Goal: Information Seeking & Learning: Check status

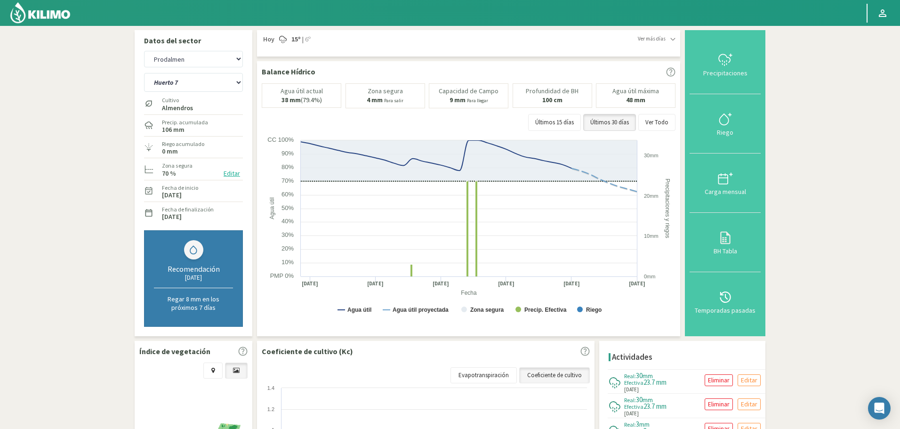
select select "1898: Object"
select select "48: Object"
click at [157, 54] on select "Agr. Cardonal Agr. El [PERSON_NAME] [PERSON_NAME] [GEOGRAPHIC_DATA] - IC Agríco…" at bounding box center [193, 59] width 99 height 16
click at [144, 51] on select "Agr. Cardonal Agr. El [PERSON_NAME] [PERSON_NAME] [GEOGRAPHIC_DATA] - IC Agríco…" at bounding box center [193, 59] width 99 height 16
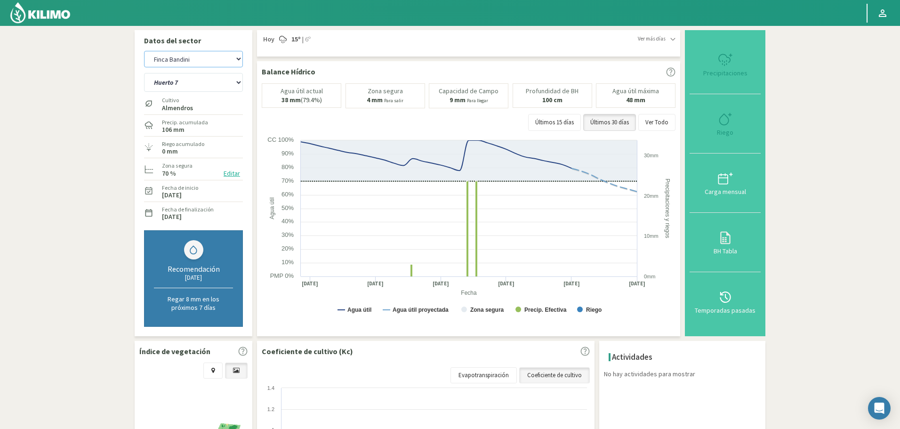
select select "2055: Object"
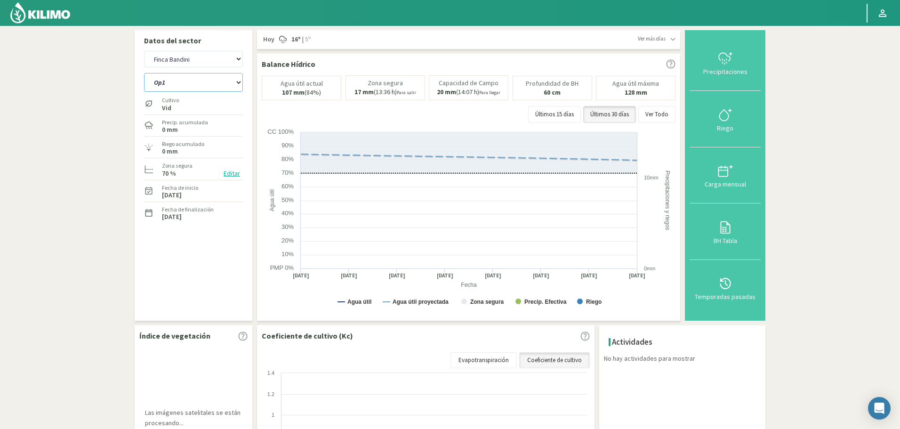
click at [210, 80] on select "Op1 Op2 Op3 Op4" at bounding box center [193, 82] width 99 height 19
click at [144, 73] on select "Op1 Op2 Op3 Op4" at bounding box center [193, 82] width 99 height 19
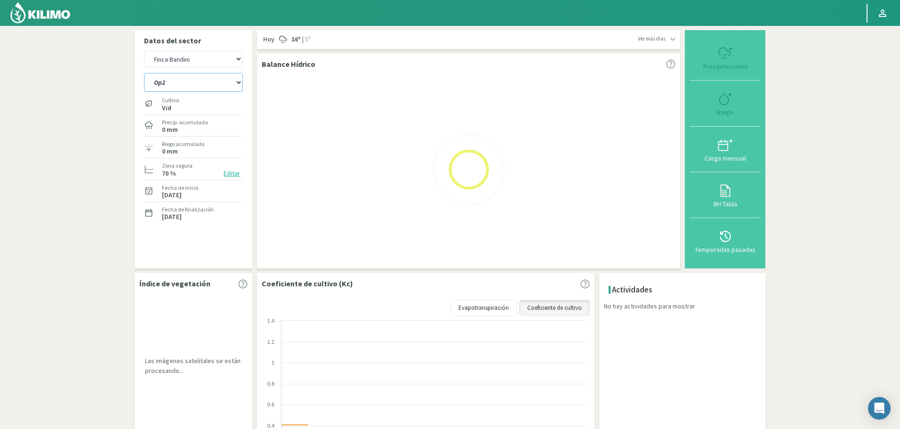
select select "49: Object"
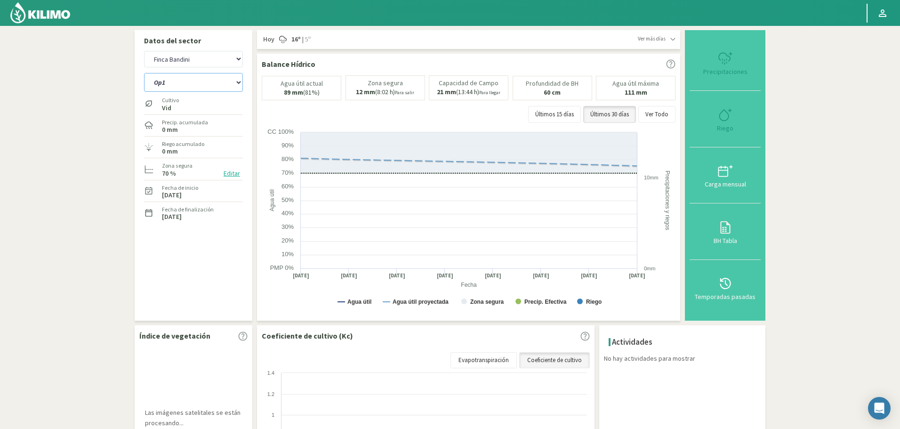
click at [182, 85] on select "Op1 Op2 Op3 Op4" at bounding box center [193, 82] width 99 height 19
select select "2334: Object"
click at [144, 73] on select "Op1 Op2 Op3 Op4" at bounding box center [193, 82] width 99 height 19
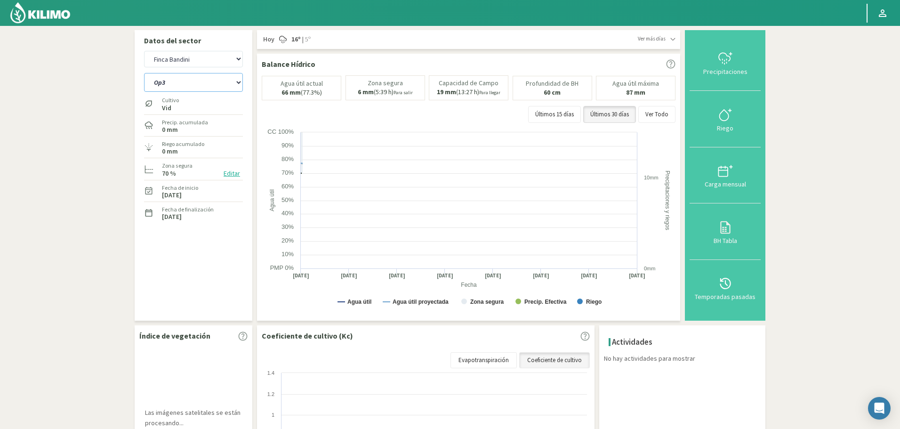
select select "54: Object"
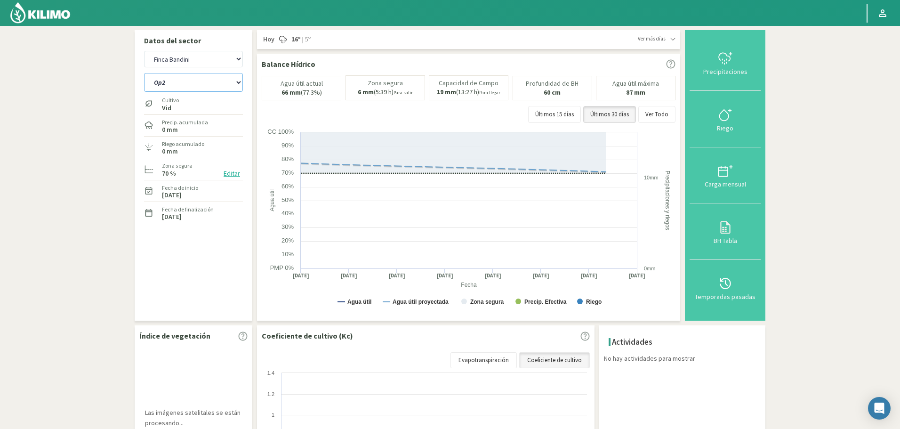
click at [190, 88] on select "Op1 Op2 Op3 Op4" at bounding box center [193, 82] width 99 height 19
select select "2613: Object"
click at [144, 73] on select "Op1 Op2 Op3 Op4" at bounding box center [193, 82] width 99 height 19
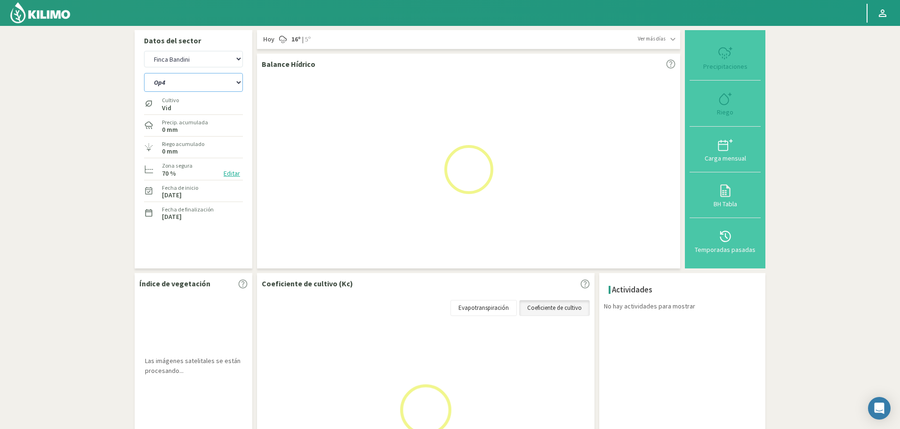
select select "59: Object"
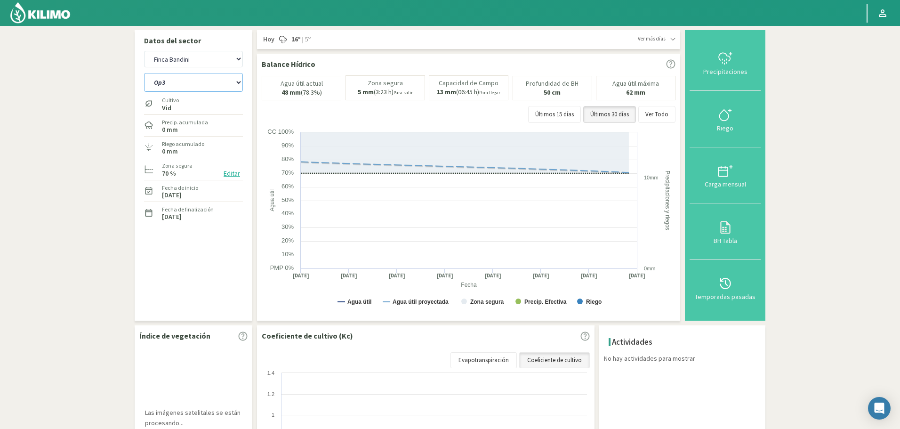
select select "2892: Object"
click at [169, 83] on select "Op1 Op2 Op3 Op4" at bounding box center [193, 82] width 99 height 19
click at [144, 73] on select "Op1 Op2 Op3 Op4" at bounding box center [193, 82] width 99 height 19
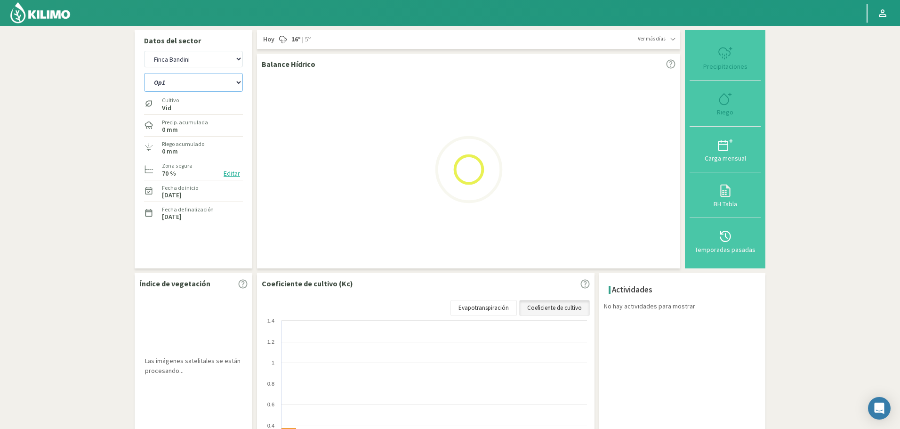
select select "64: Object"
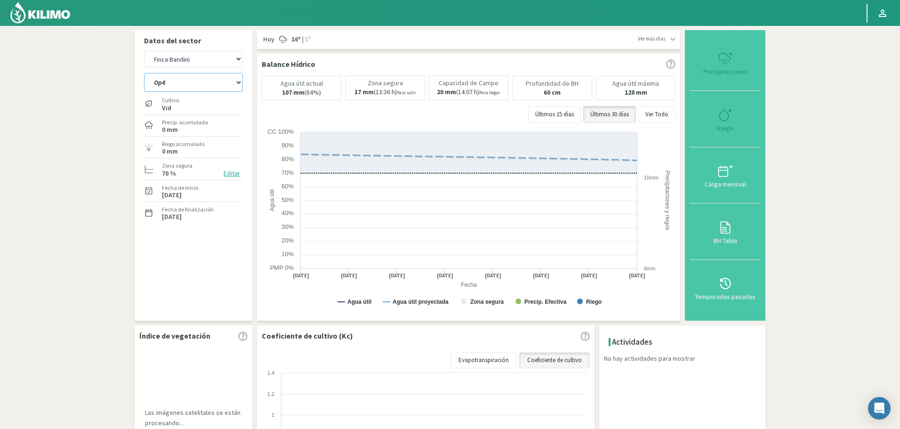
select select "3171: Object"
select select "65: Object"
click at [722, 232] on icon at bounding box center [724, 227] width 15 height 15
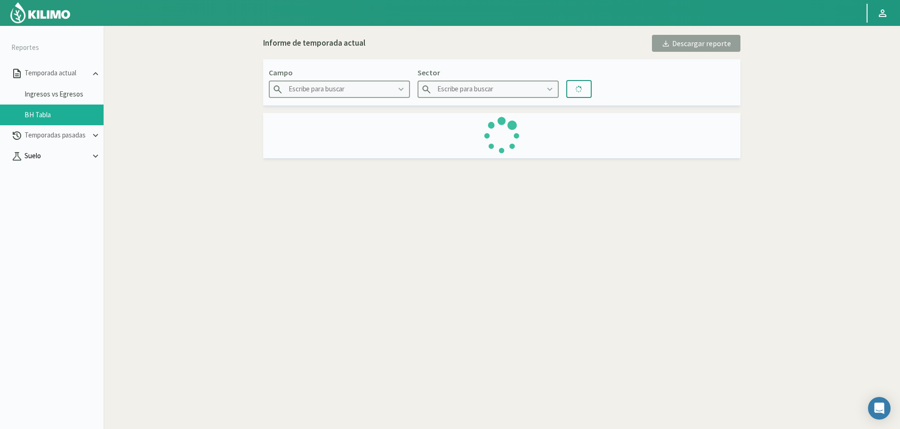
click at [52, 155] on p "Suelo" at bounding box center [57, 156] width 68 height 11
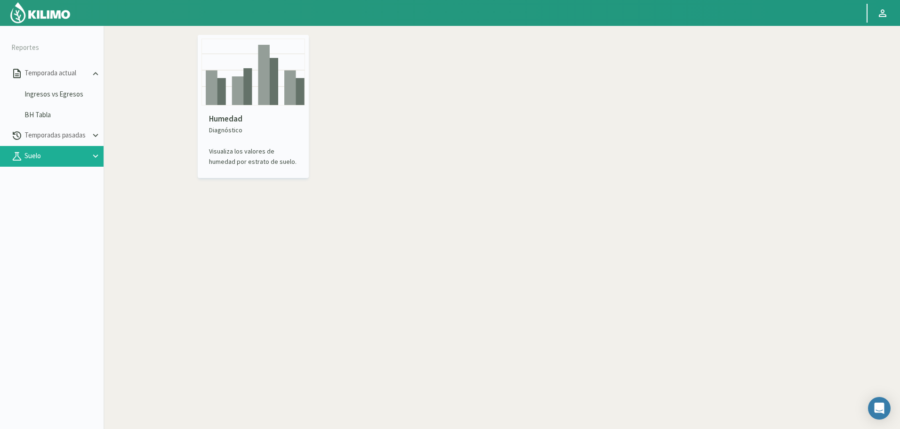
click at [272, 108] on div "Humedad Diagnóstico Visualiza los valores de humedad por estrato de suelo." at bounding box center [253, 139] width 104 height 69
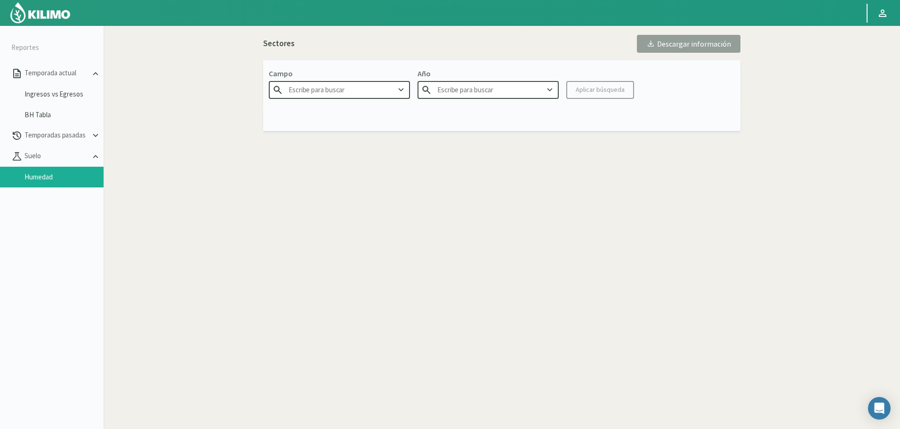
type input "Agr. Cardonal"
type input "2025"
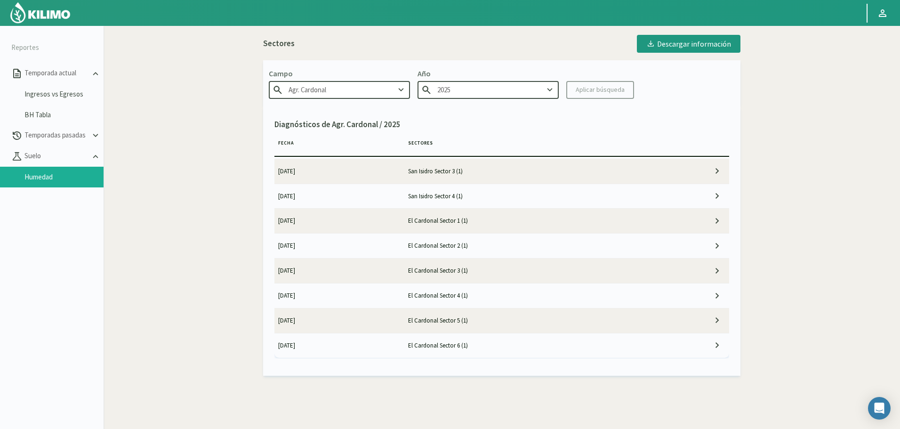
scroll to position [57, 0]
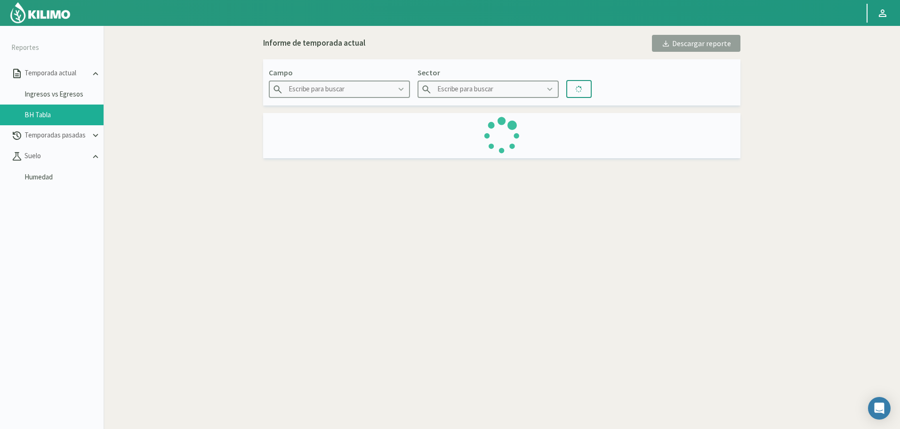
type input "Finca Bandini"
type input "Op1"
